Goal: Task Accomplishment & Management: Use online tool/utility

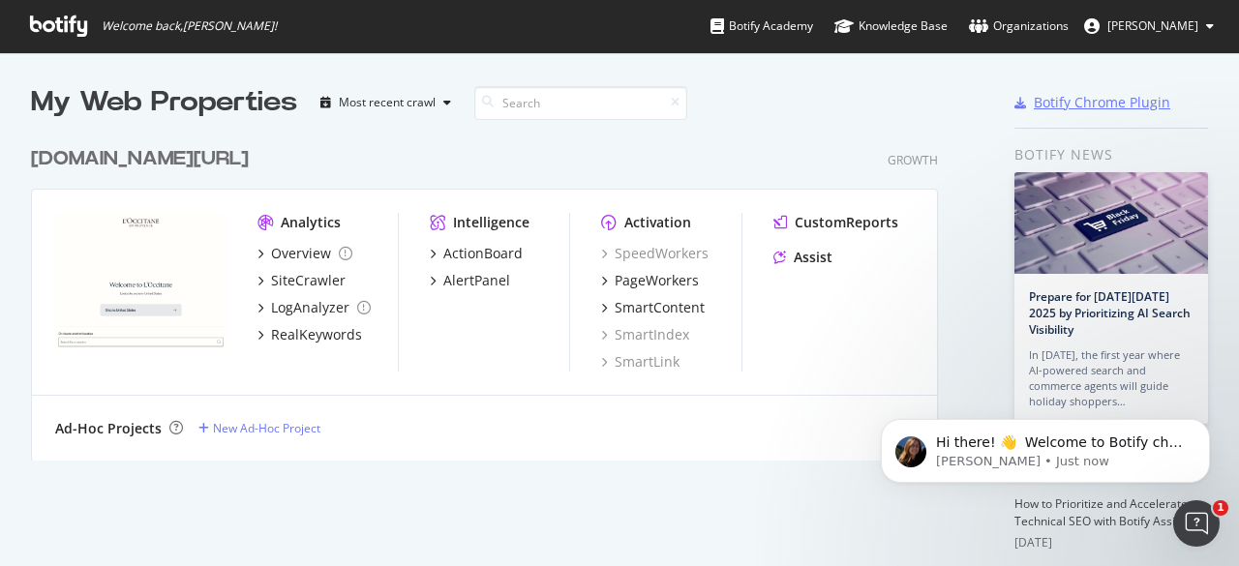
click at [1056, 110] on div "Botify Chrome Plugin" at bounding box center [1102, 102] width 137 height 19
